Goal: Find specific page/section: Find specific page/section

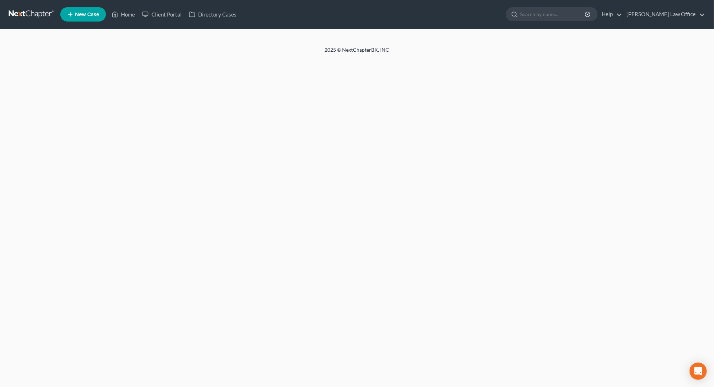
select select "4"
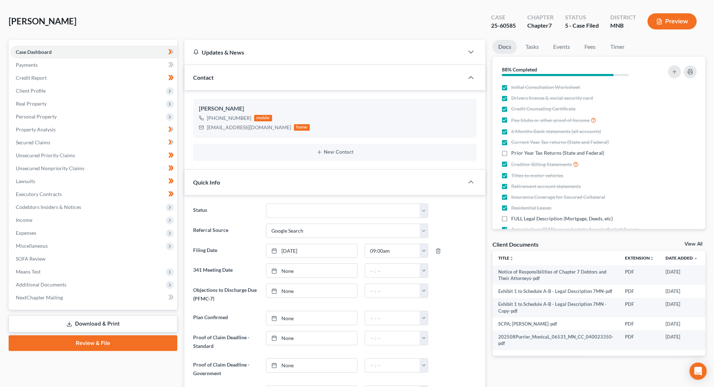
scroll to position [31, 0]
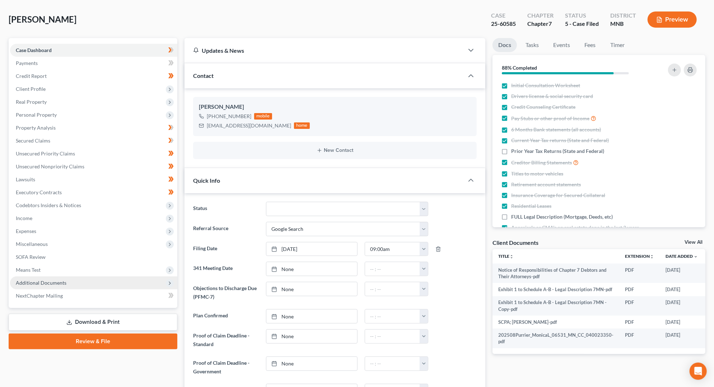
click at [100, 281] on span "Additional Documents" at bounding box center [93, 282] width 167 height 13
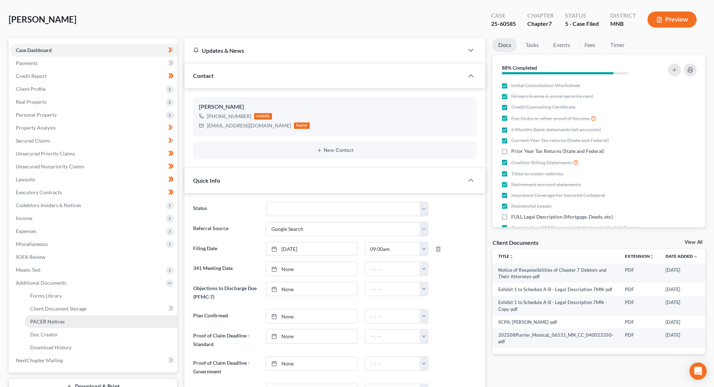
click at [108, 319] on link "PACER Notices" at bounding box center [100, 321] width 153 height 13
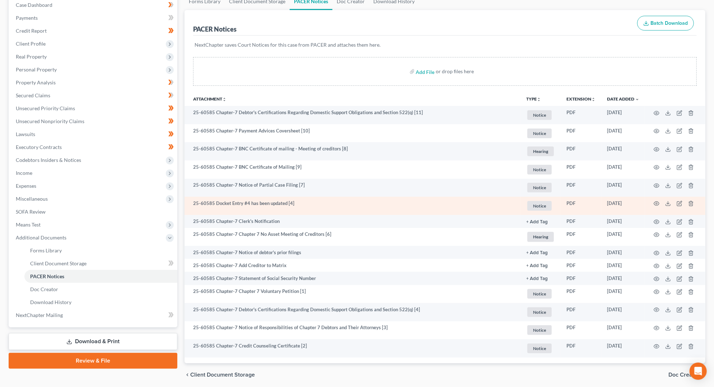
scroll to position [87, 0]
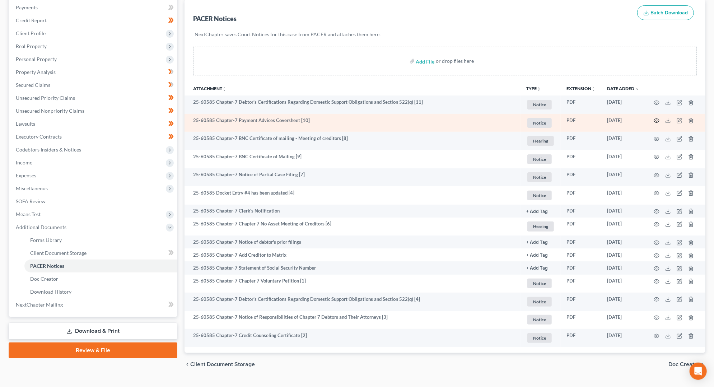
click at [657, 119] on icon "button" at bounding box center [656, 121] width 5 height 4
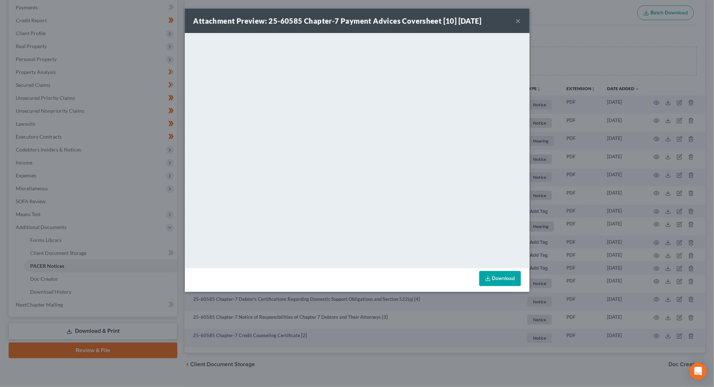
click at [520, 20] on button "×" at bounding box center [518, 21] width 5 height 9
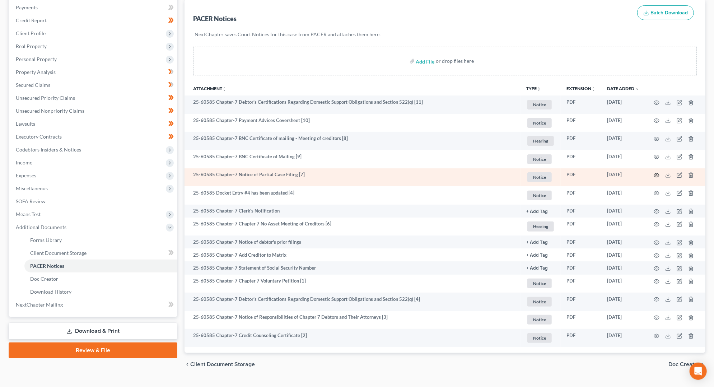
click at [657, 175] on circle "button" at bounding box center [656, 175] width 1 height 1
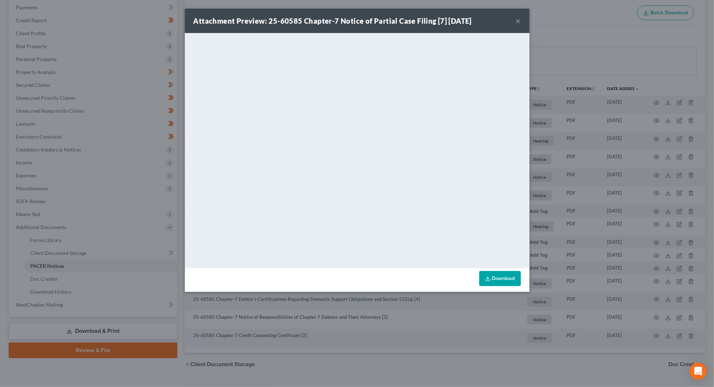
click at [516, 24] on button "×" at bounding box center [518, 21] width 5 height 9
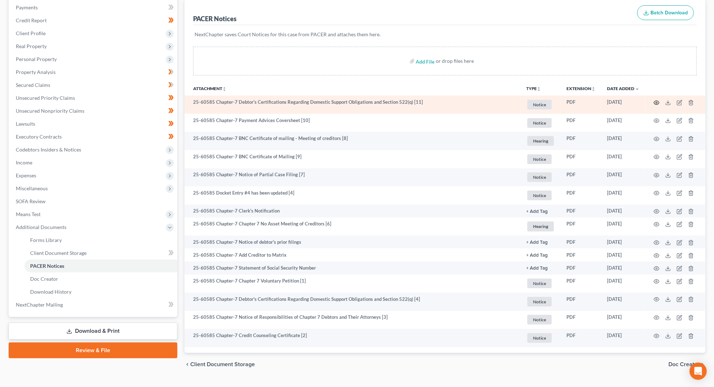
click at [658, 101] on icon "button" at bounding box center [657, 103] width 6 height 6
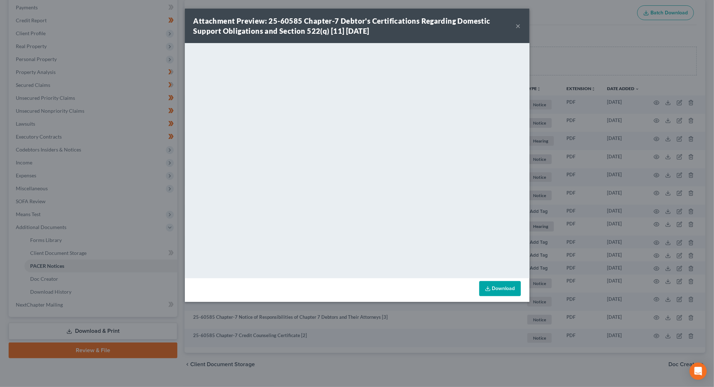
click at [517, 25] on button "×" at bounding box center [518, 26] width 5 height 9
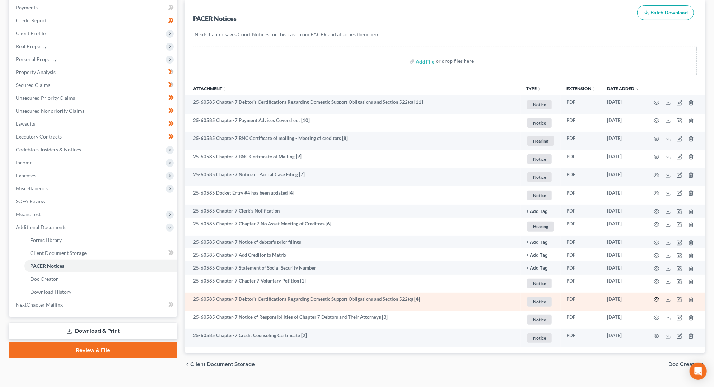
click at [658, 300] on icon "button" at bounding box center [657, 300] width 6 height 6
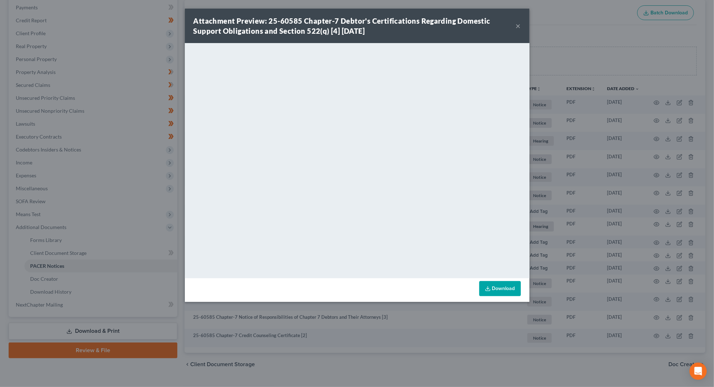
click at [570, 16] on div "Attachment Preview: 25-60585 Chapter-7 Debtor's Certifications Regarding Domest…" at bounding box center [357, 193] width 714 height 387
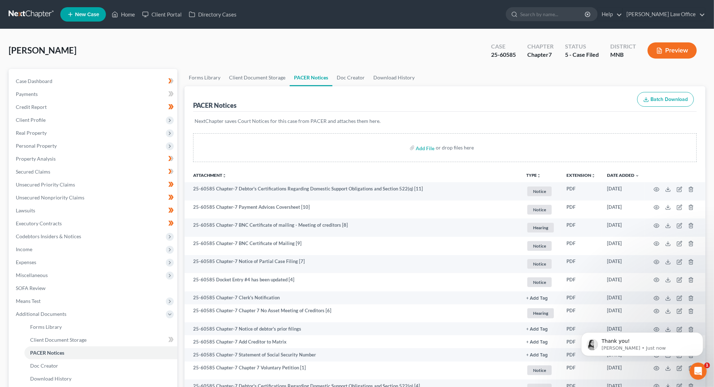
scroll to position [0, 0]
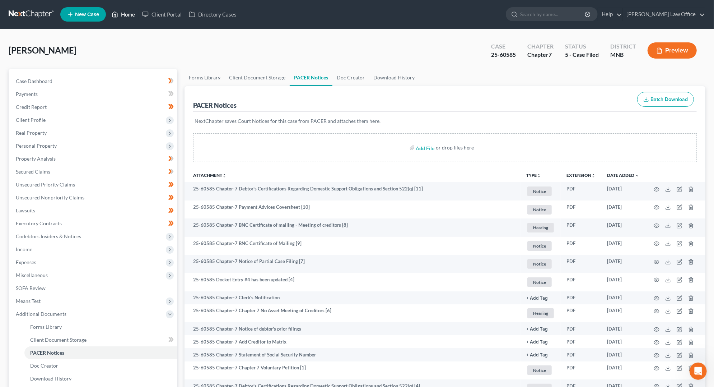
click at [127, 11] on link "Home" at bounding box center [123, 14] width 31 height 13
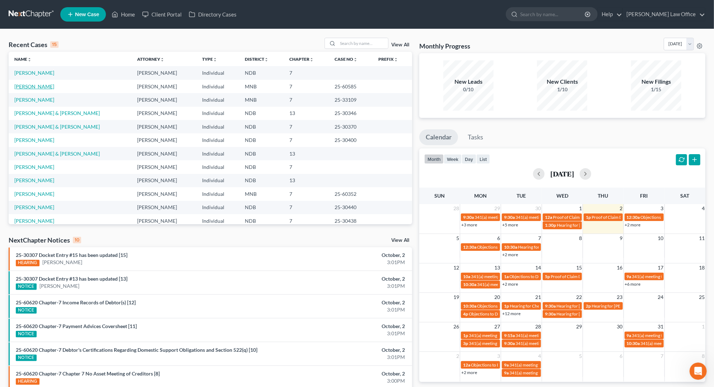
click at [42, 87] on link "[PERSON_NAME]" at bounding box center [34, 86] width 40 height 6
select select "4"
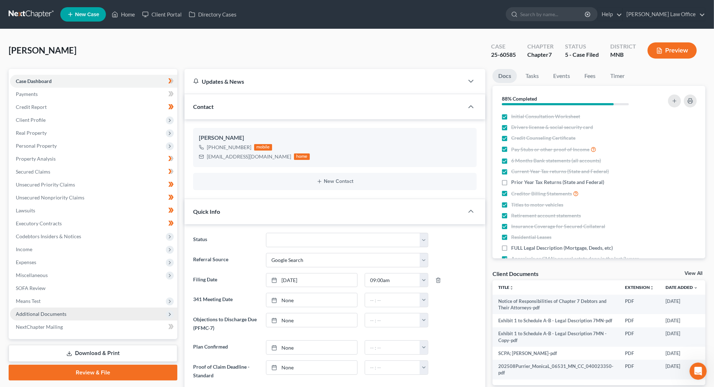
click at [62, 313] on span "Additional Documents" at bounding box center [41, 314] width 51 height 6
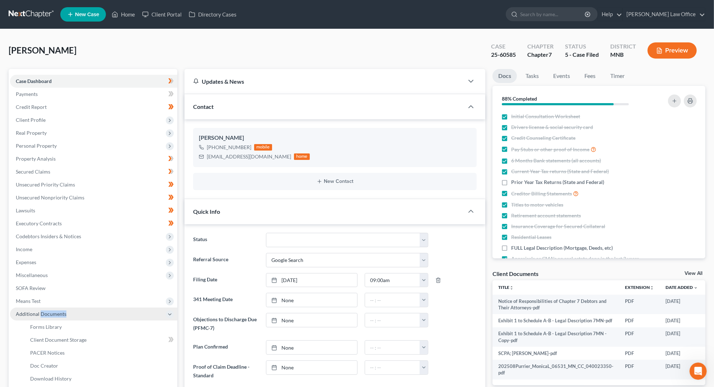
click at [62, 313] on span "Additional Documents" at bounding box center [41, 314] width 51 height 6
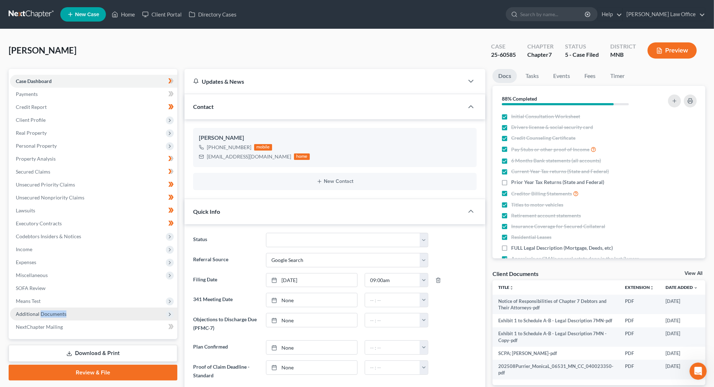
click at [68, 316] on span "Additional Documents" at bounding box center [93, 313] width 167 height 13
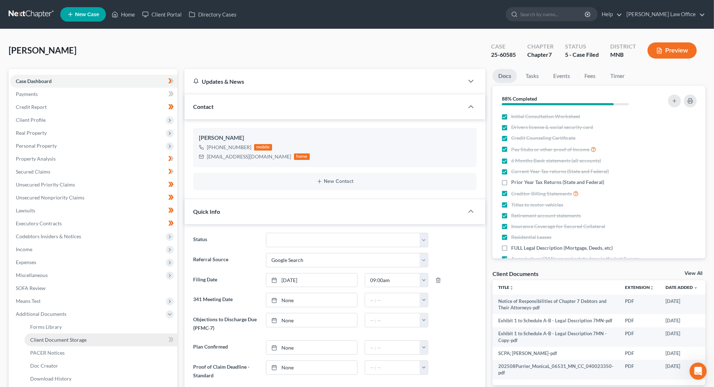
click at [101, 339] on link "Client Document Storage" at bounding box center [100, 339] width 153 height 13
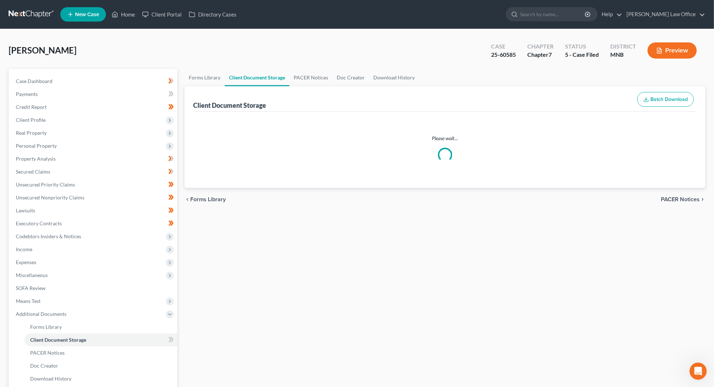
select select "1"
select select "7"
select select "6"
